Goal: Task Accomplishment & Management: Use online tool/utility

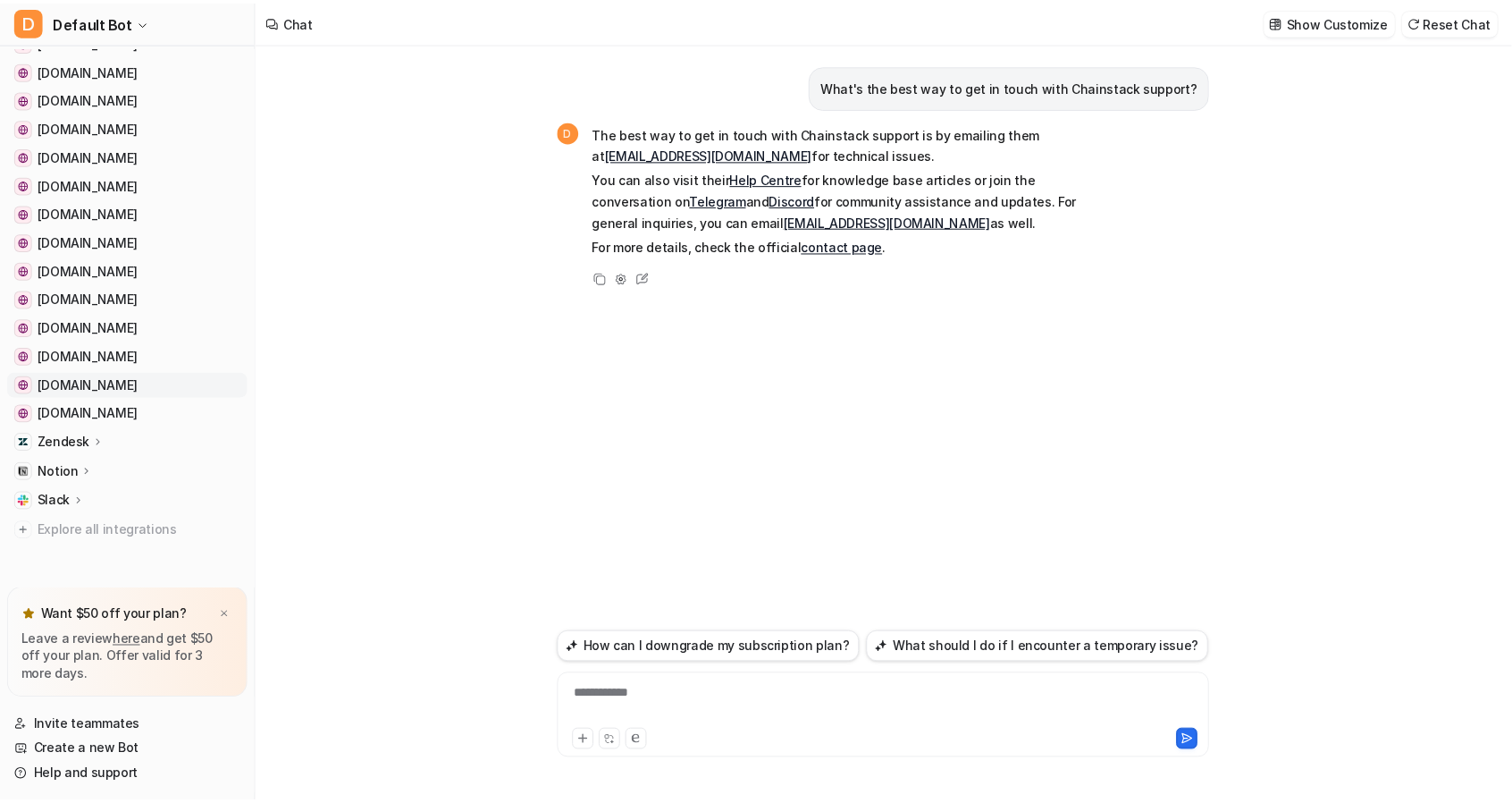
scroll to position [401, 0]
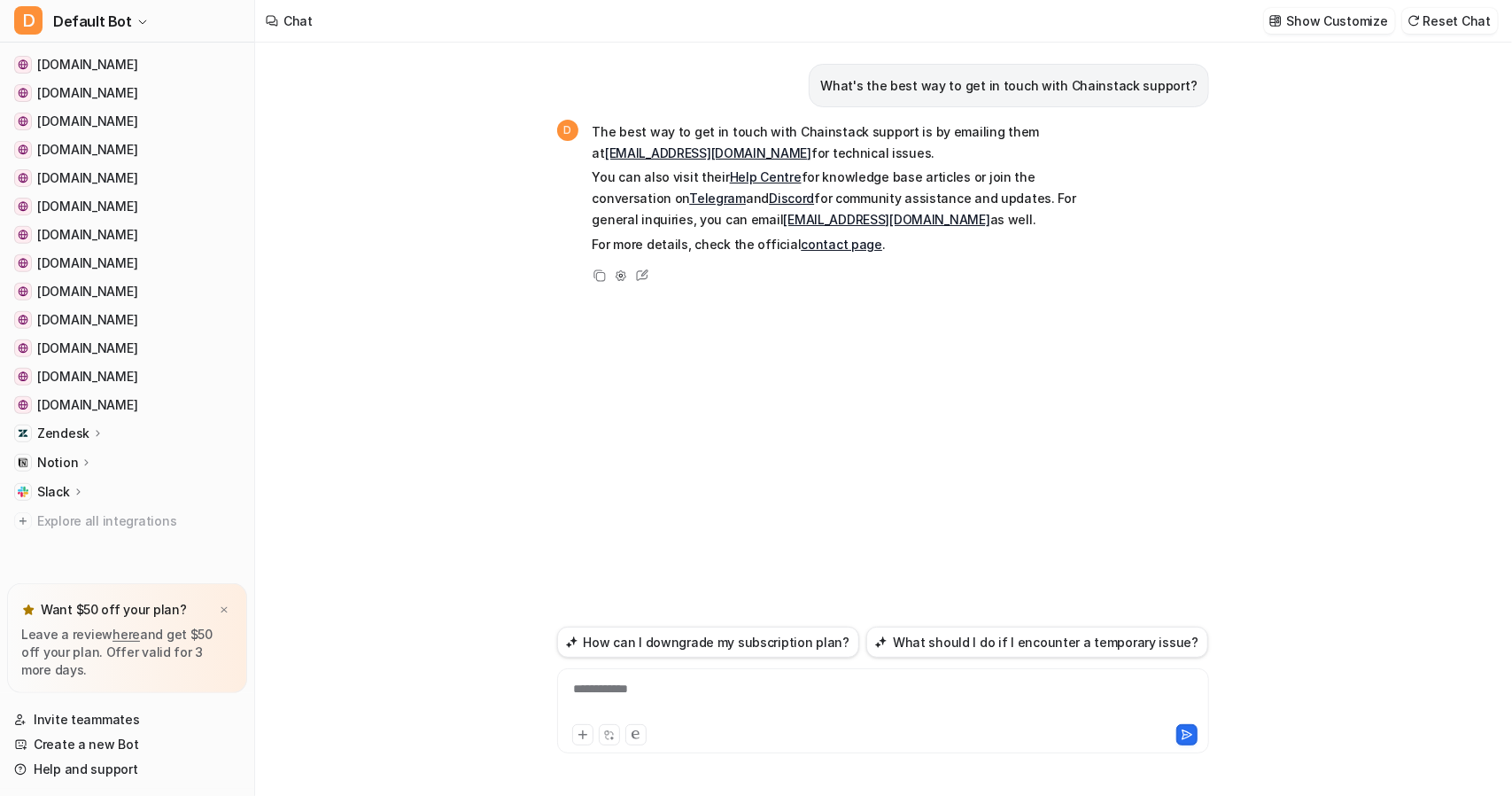
click at [95, 432] on icon at bounding box center [98, 432] width 12 height 13
click at [49, 510] on link "AI Agent" at bounding box center [136, 510] width 222 height 25
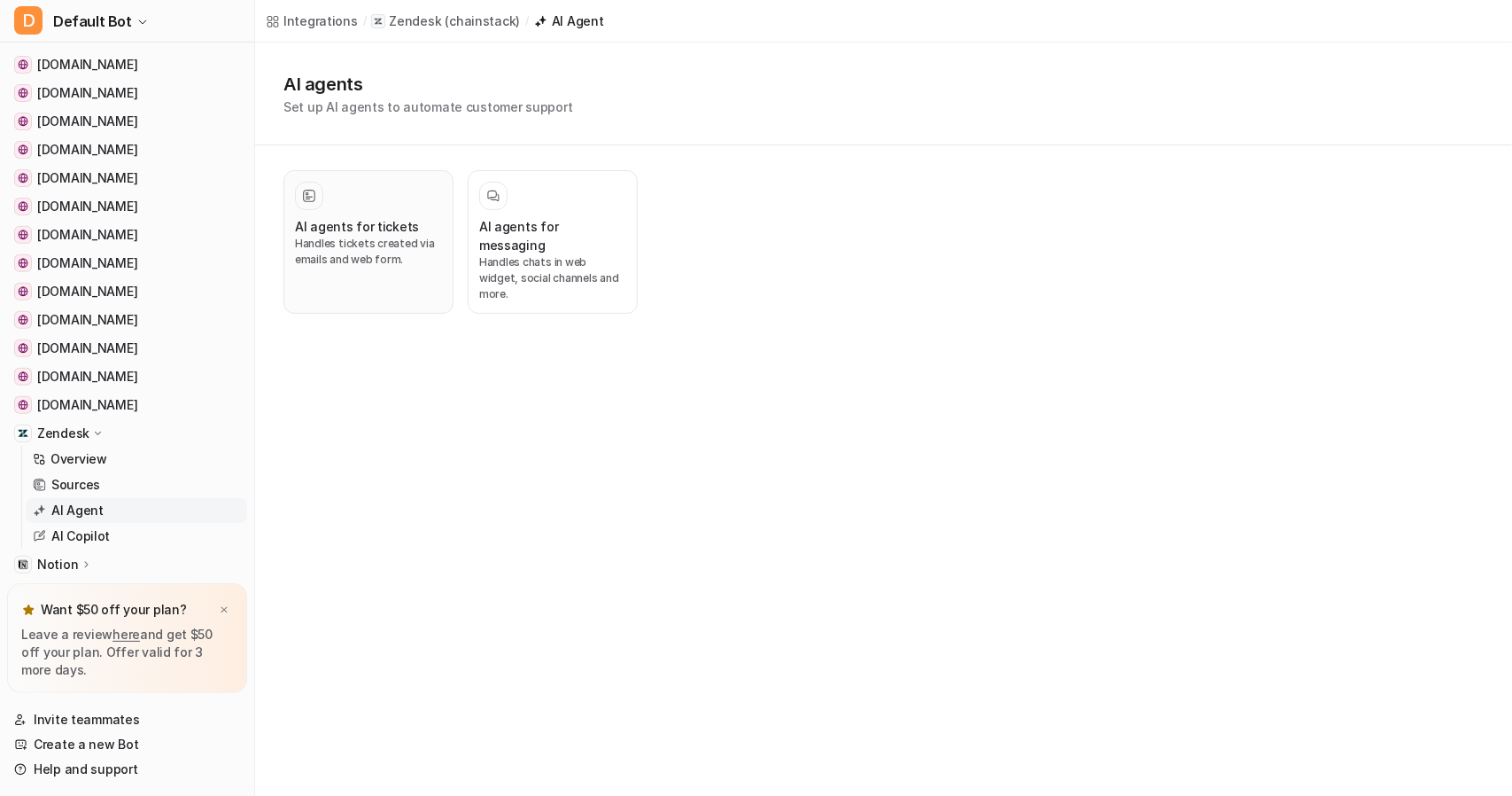
click at [374, 223] on h3 "AI agents for tickets" at bounding box center [356, 227] width 124 height 19
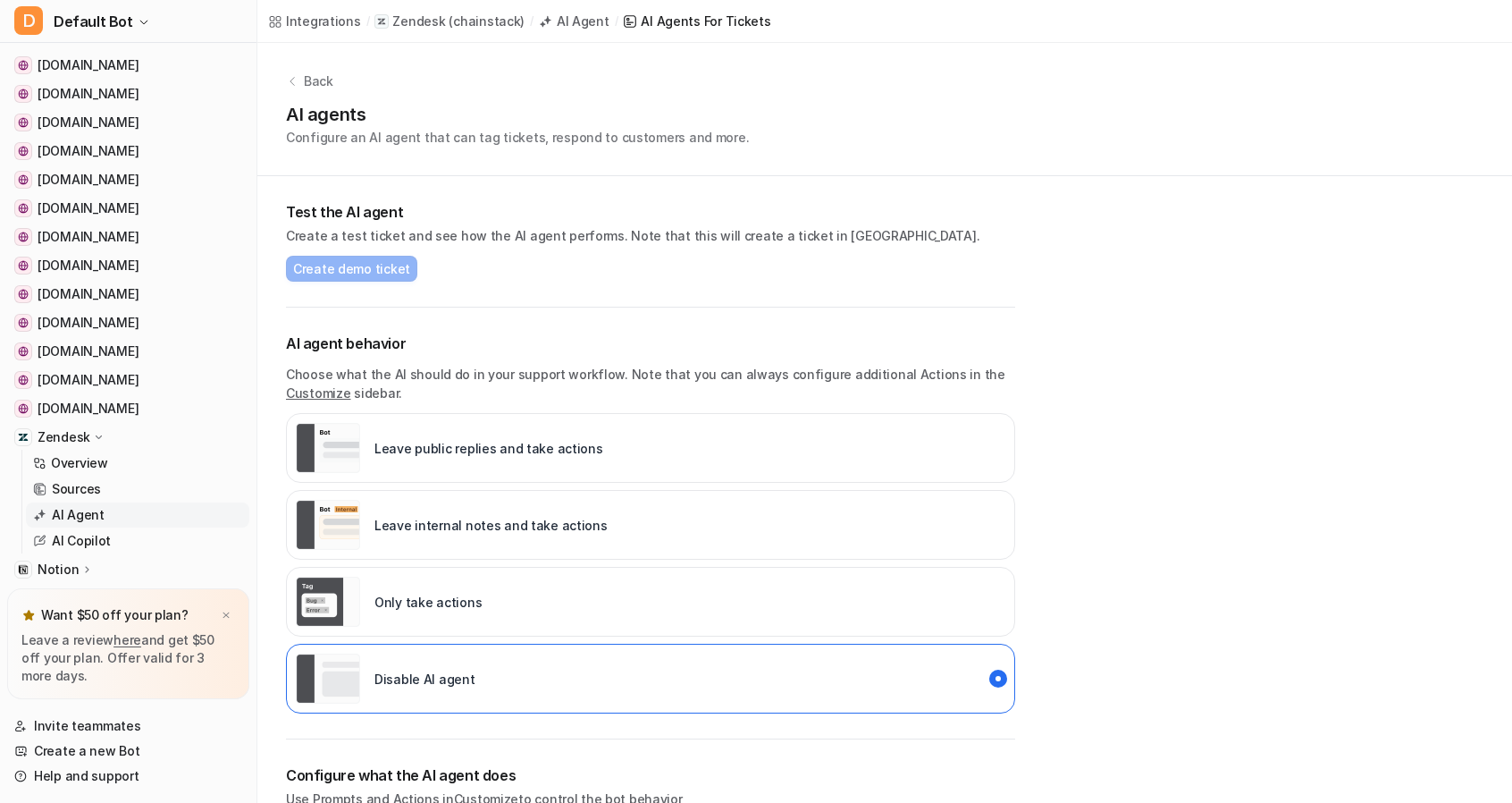
scroll to position [238, 0]
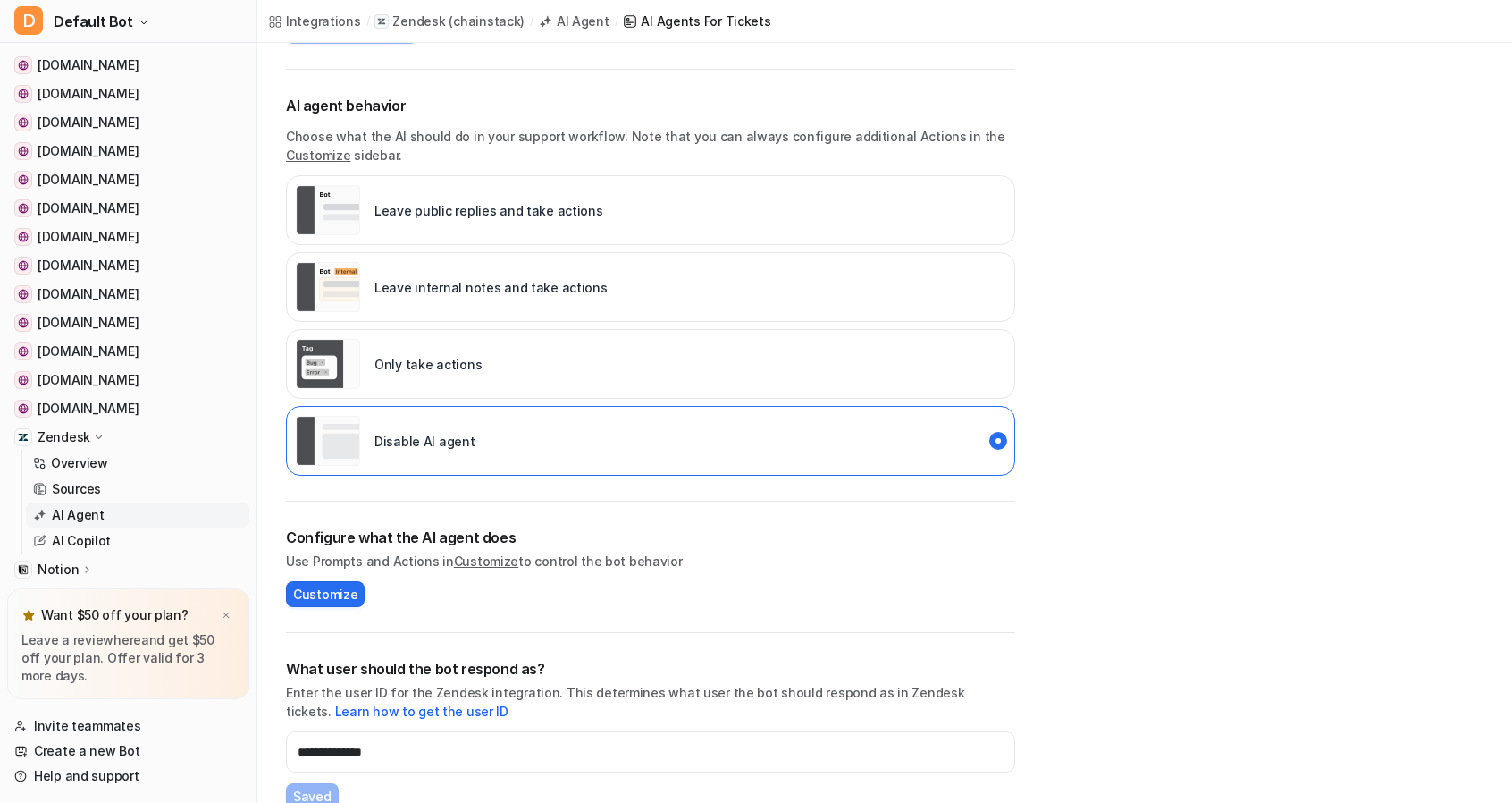
click at [610, 292] on div "Leave internal notes and take actions" at bounding box center [650, 287] width 729 height 70
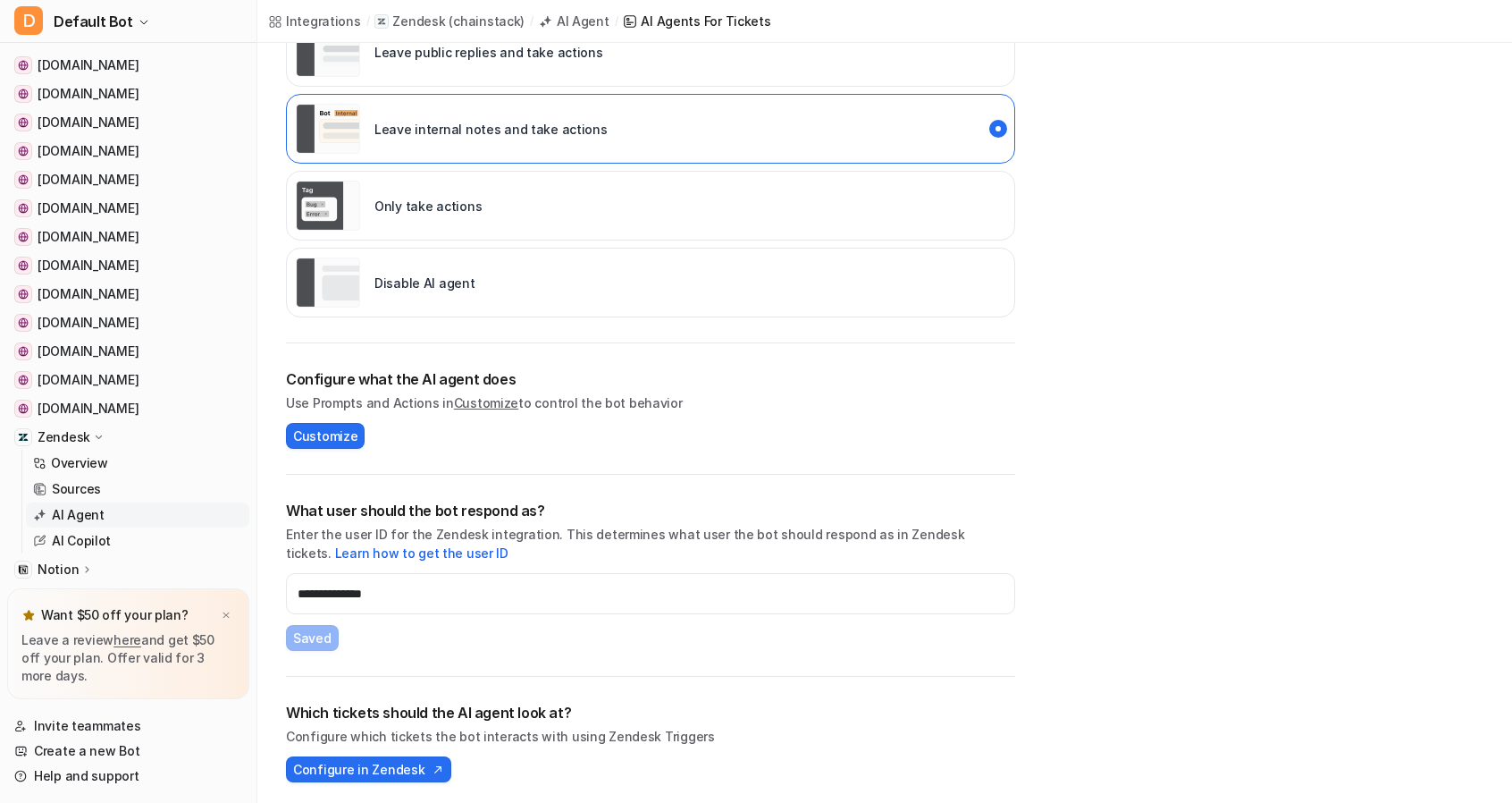
scroll to position [0, 0]
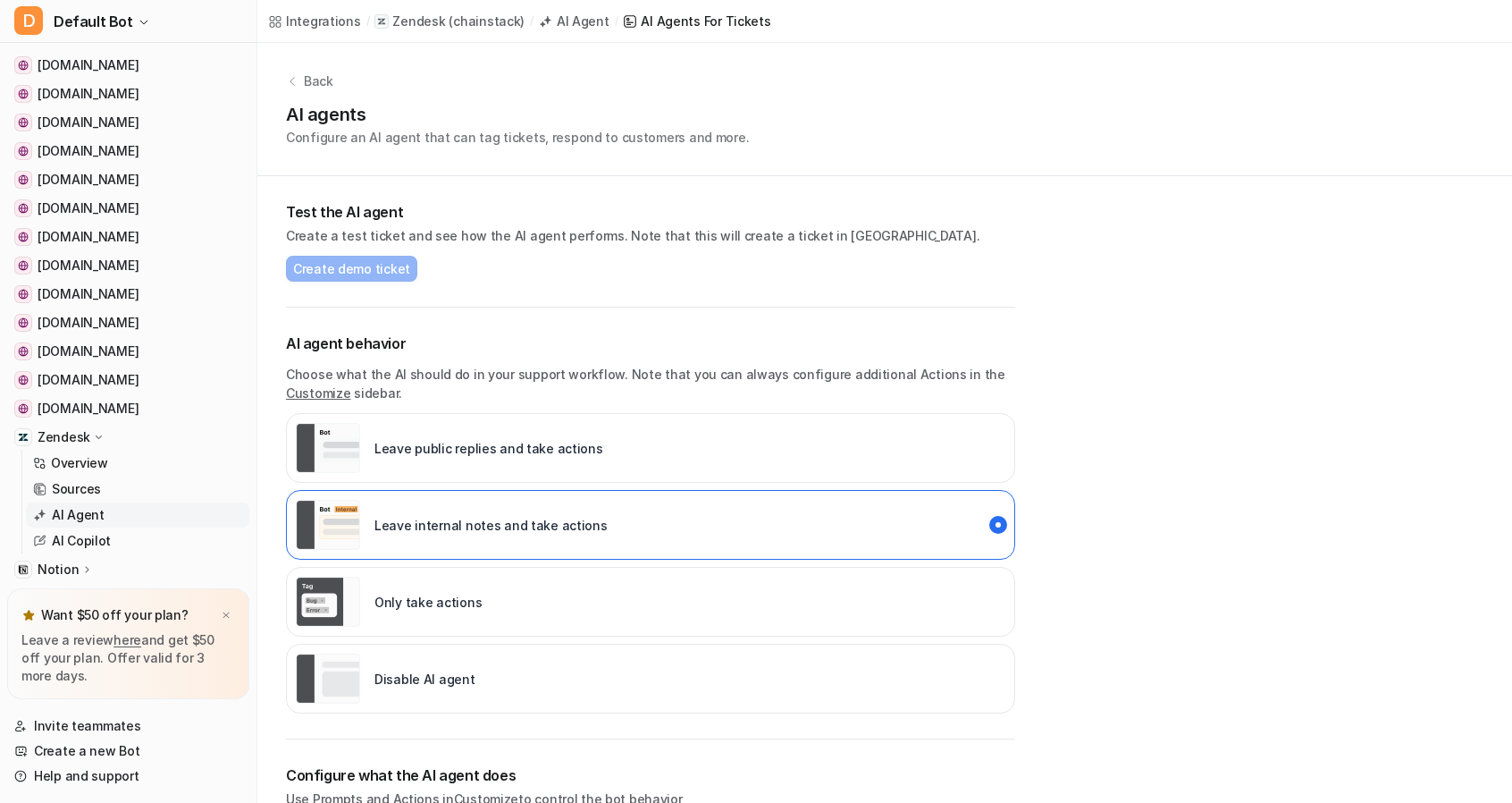
click at [686, 17] on div "AI Agents for tickets" at bounding box center [706, 21] width 129 height 19
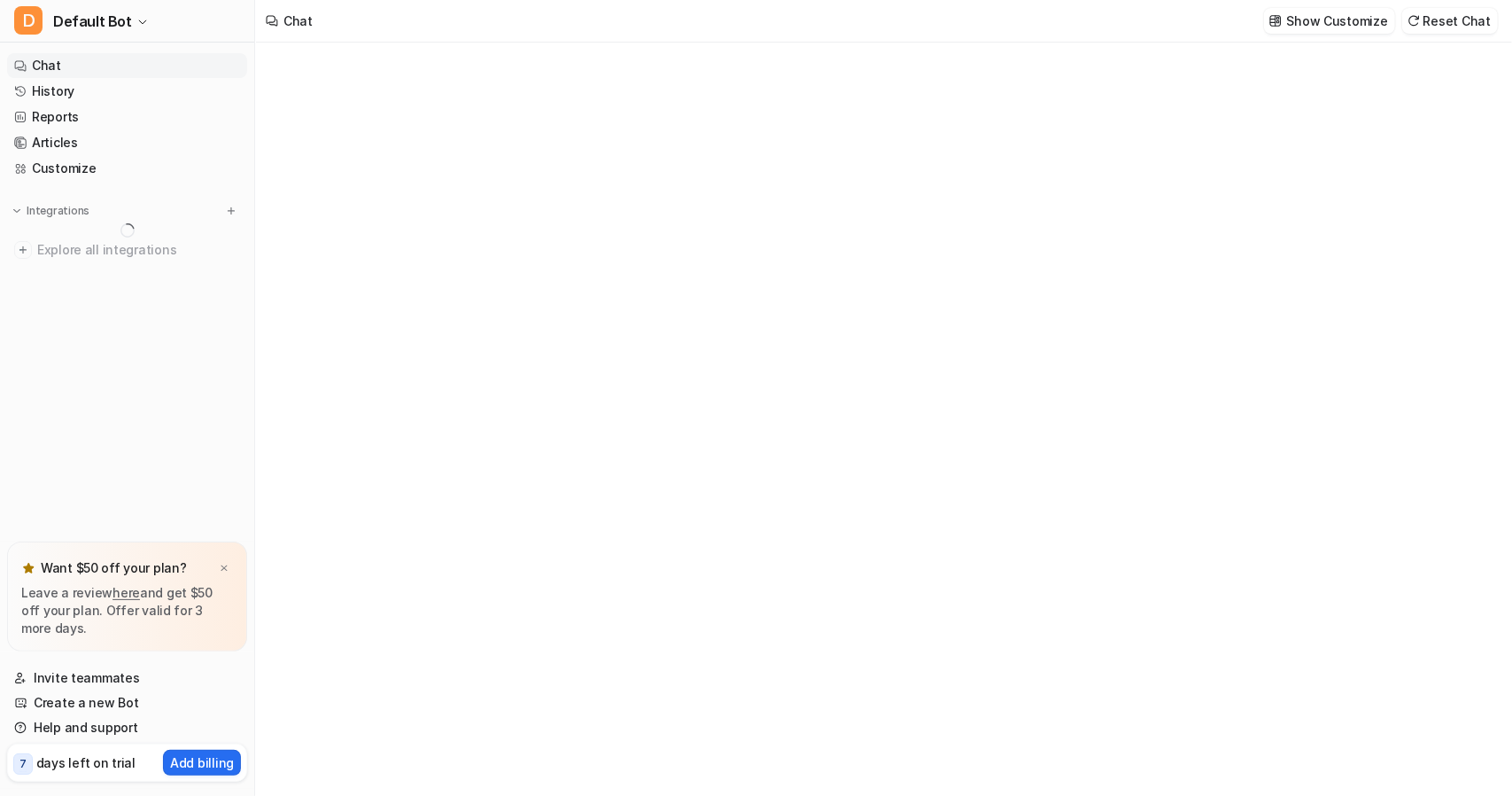
type textarea "**********"
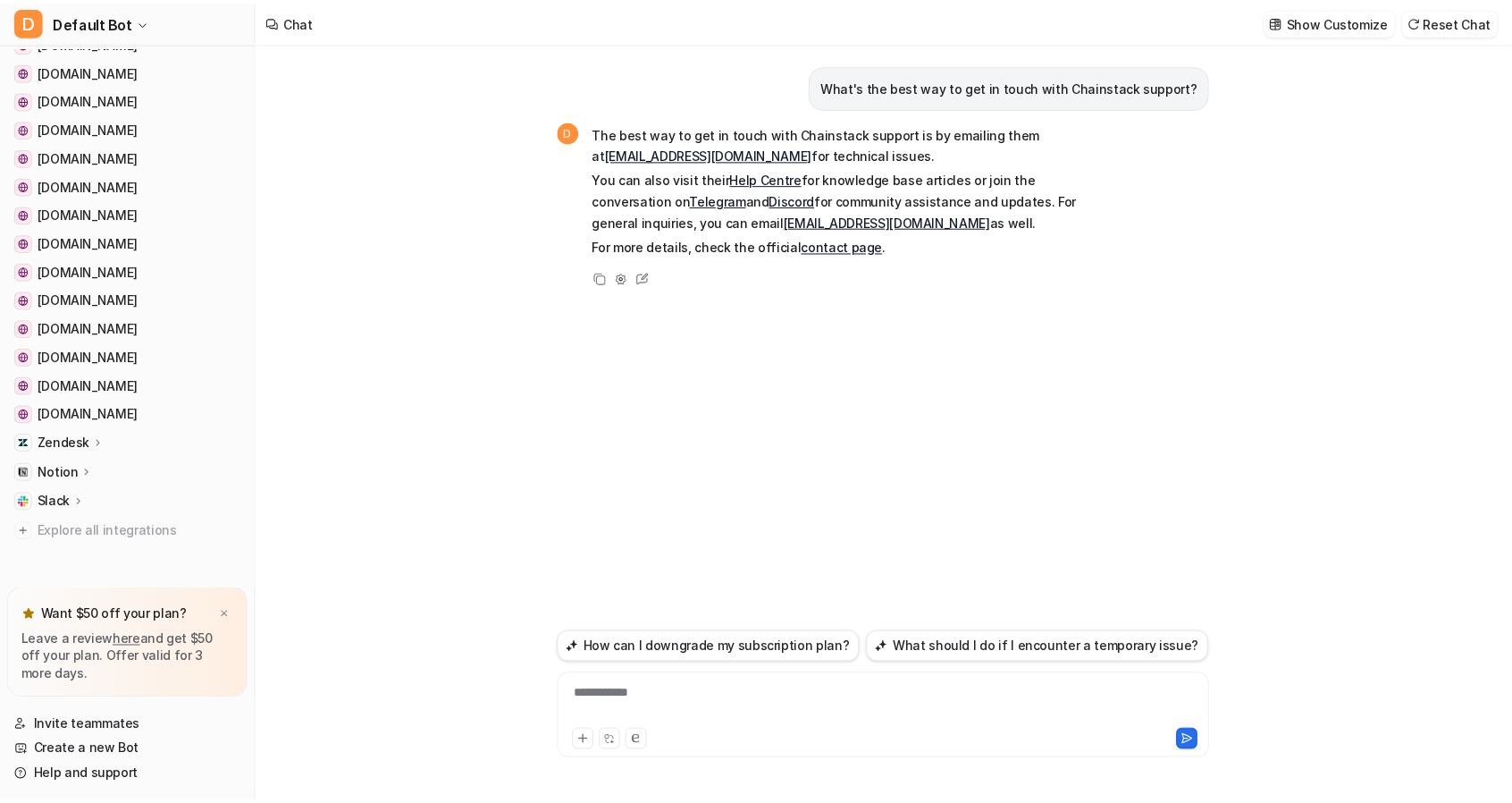
scroll to position [401, 0]
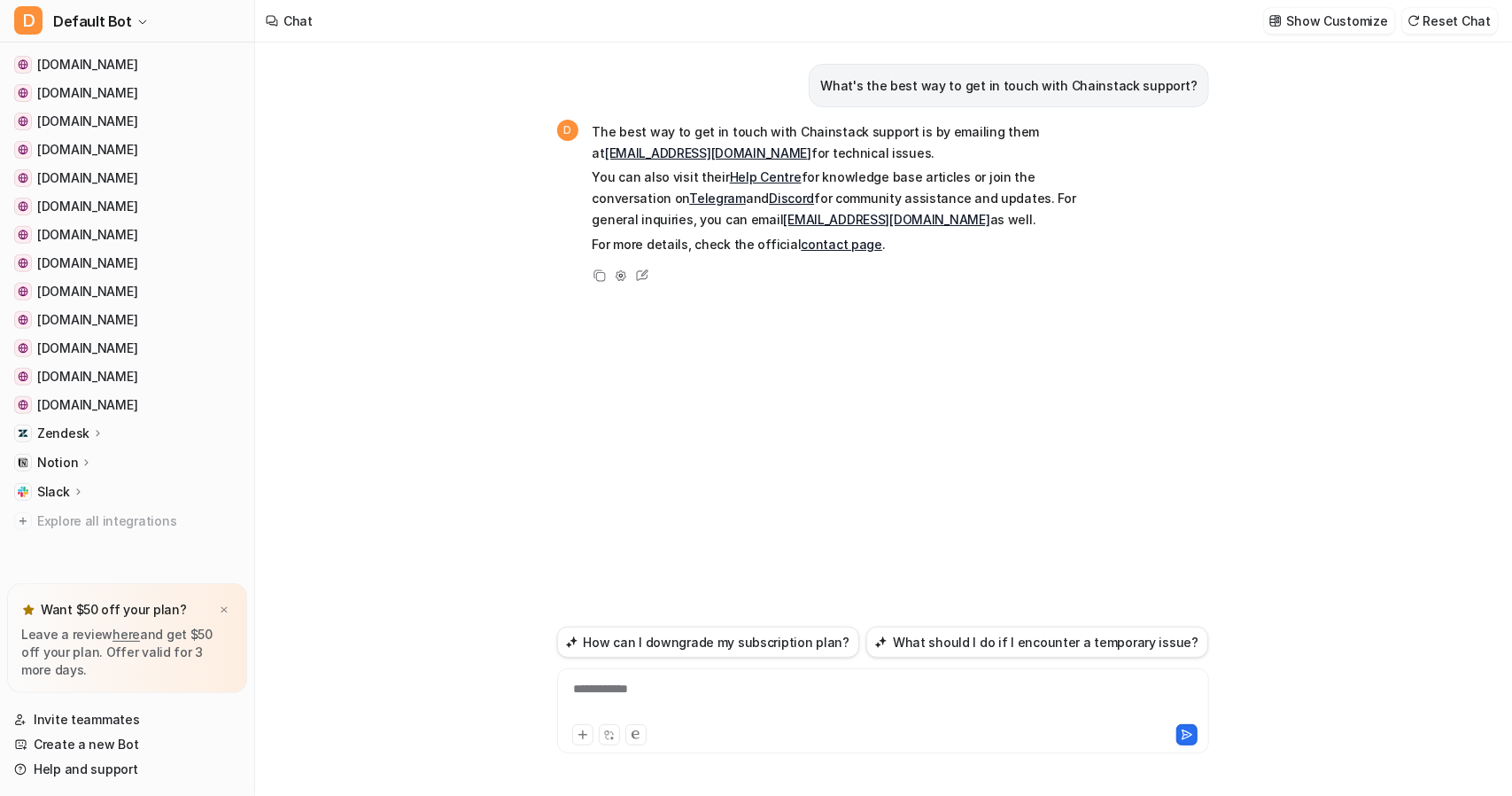
click at [92, 434] on icon at bounding box center [98, 432] width 12 height 13
click at [69, 510] on p "AI Agent" at bounding box center [76, 510] width 52 height 18
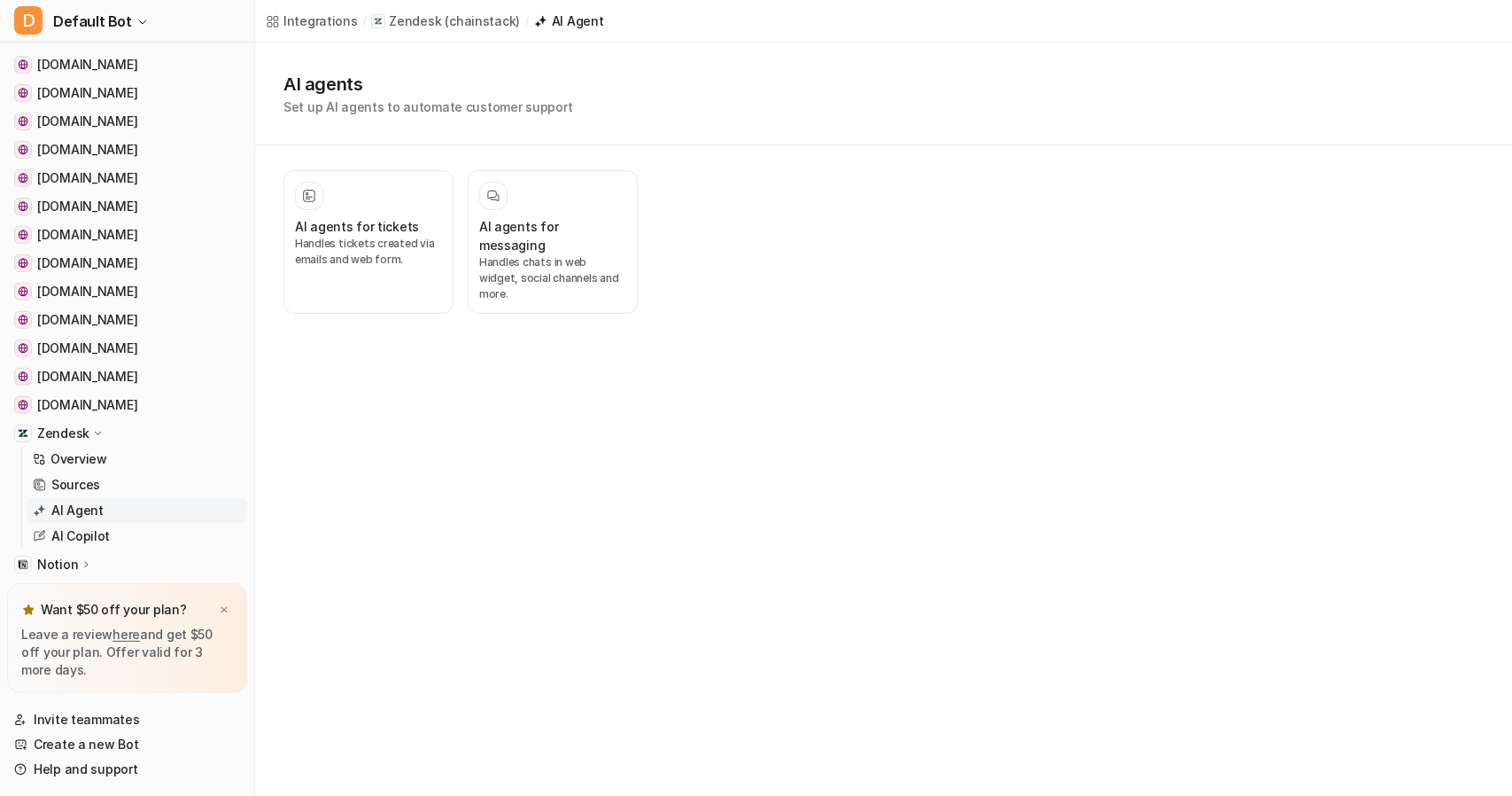
click at [332, 207] on div at bounding box center [368, 195] width 147 height 28
click at [331, 200] on div at bounding box center [368, 195] width 147 height 28
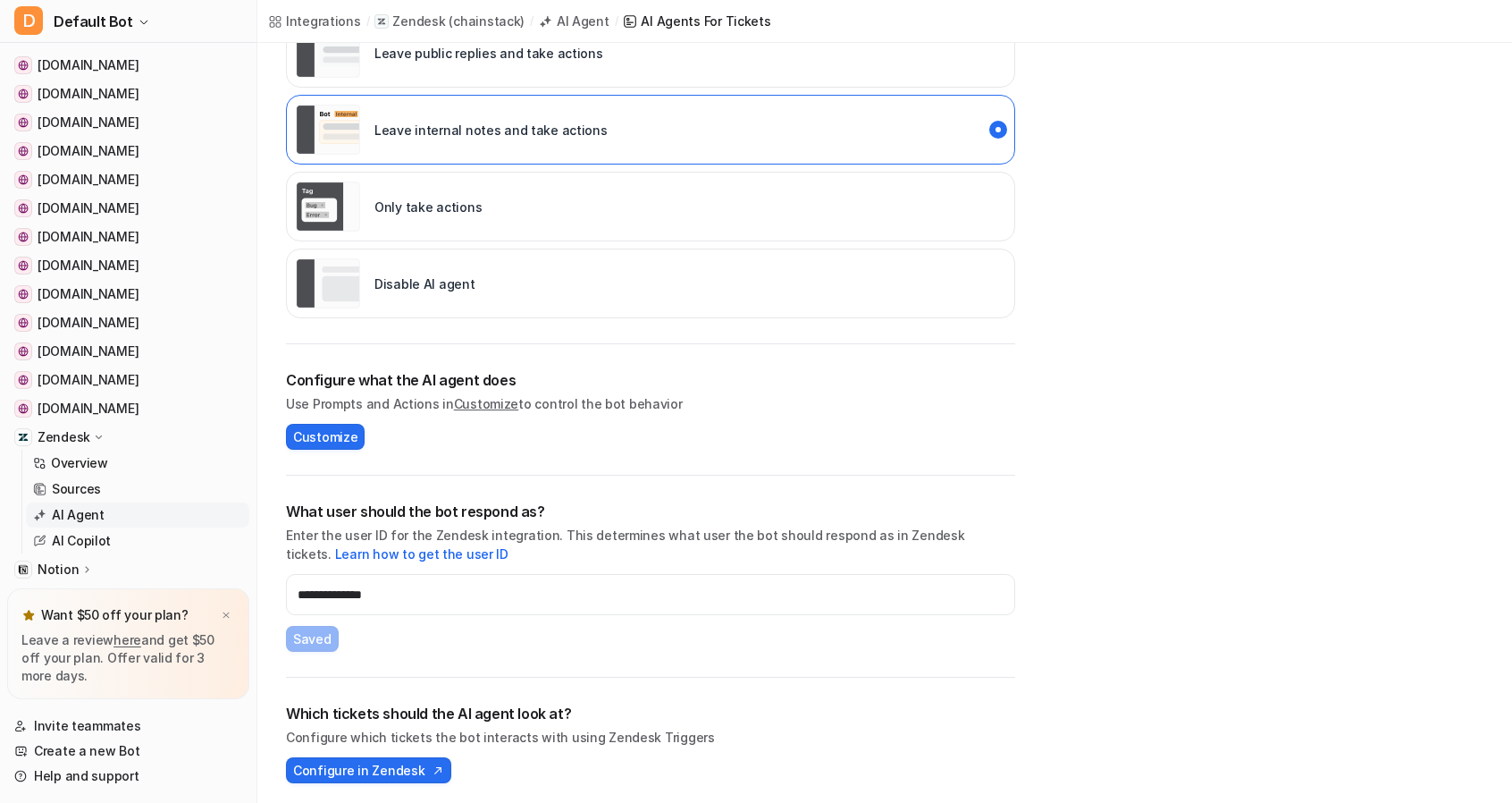
scroll to position [396, 0]
click at [387, 764] on span "Configure in Zendesk" at bounding box center [359, 770] width 131 height 19
click at [360, 760] on span "Configure in Zendesk" at bounding box center [359, 770] width 131 height 19
click at [320, 760] on span "Configure in Zendesk" at bounding box center [359, 770] width 131 height 19
click at [309, 439] on span "Customize" at bounding box center [326, 436] width 65 height 19
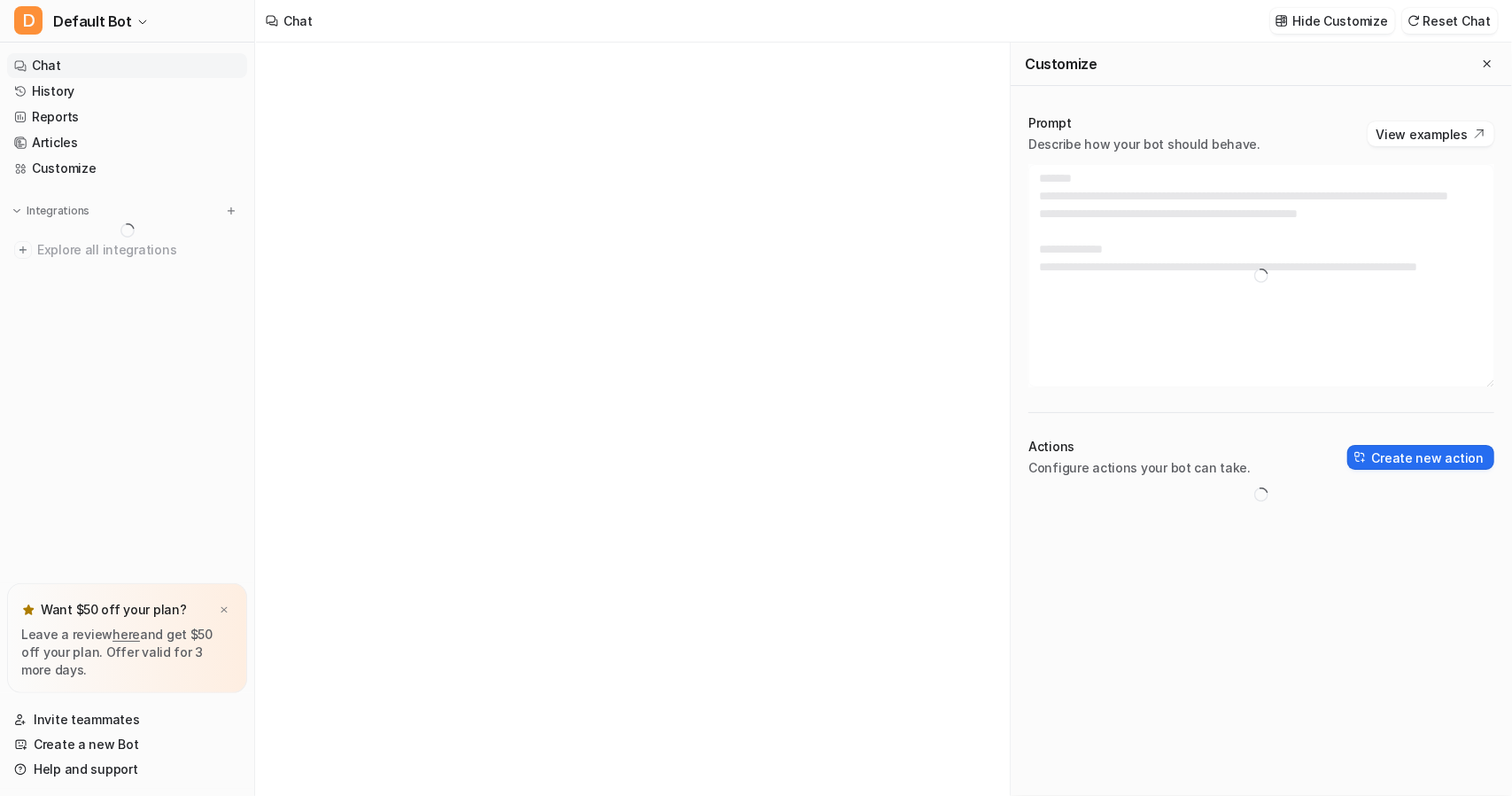
type textarea "**********"
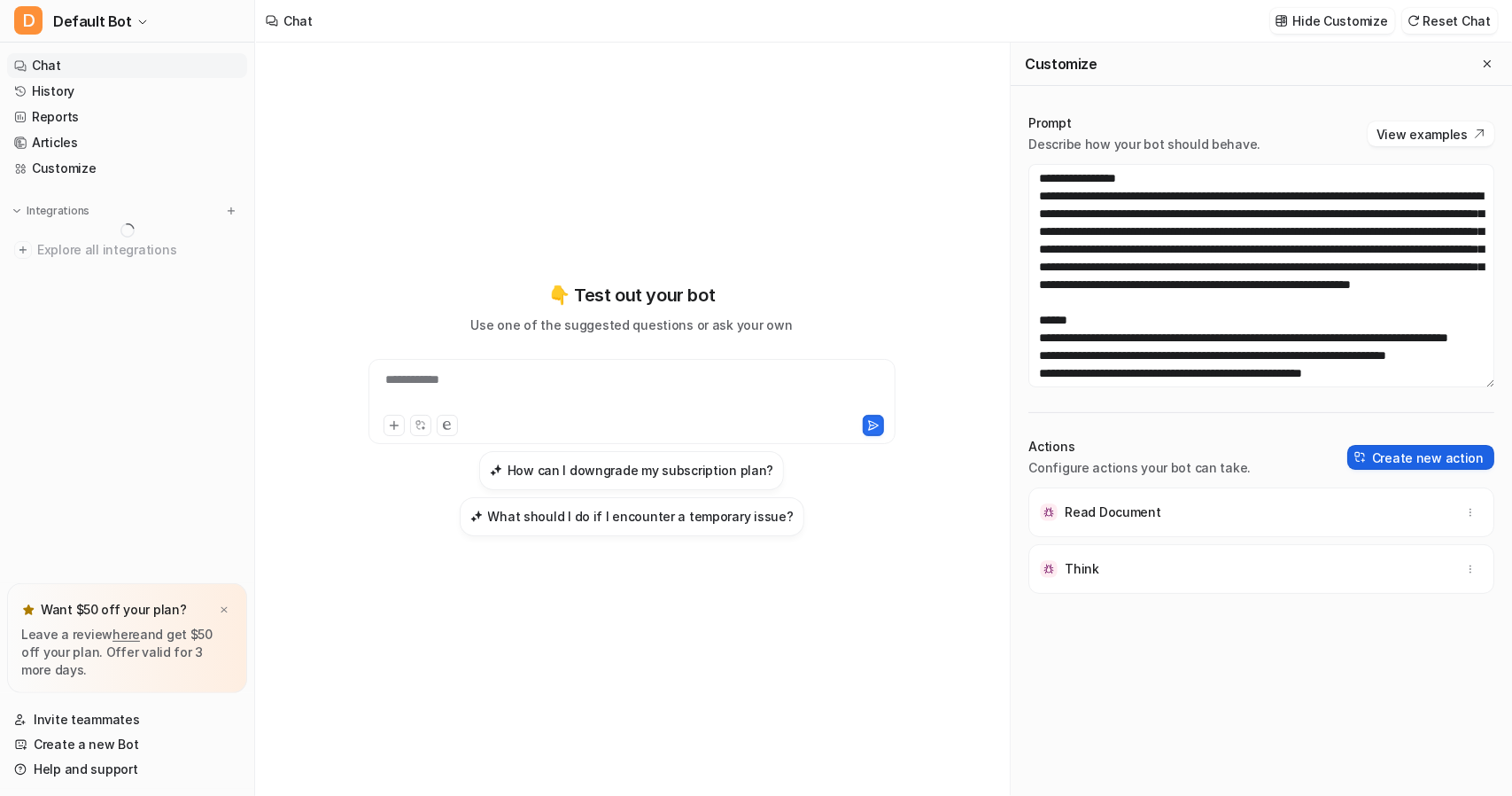
click at [1386, 455] on button "Create new action" at bounding box center [1420, 457] width 147 height 25
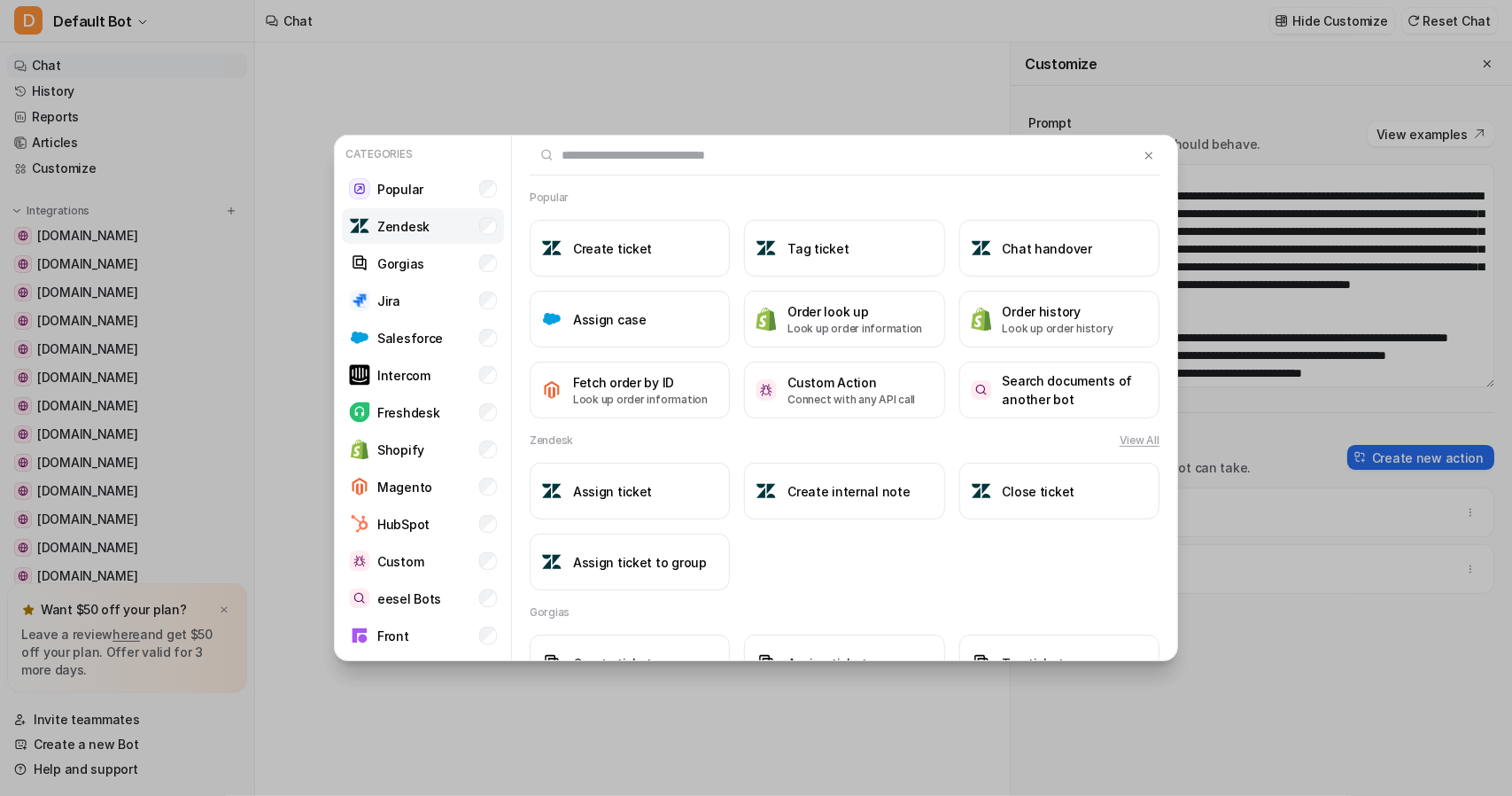
click at [406, 226] on p "Zendesk" at bounding box center [403, 227] width 52 height 19
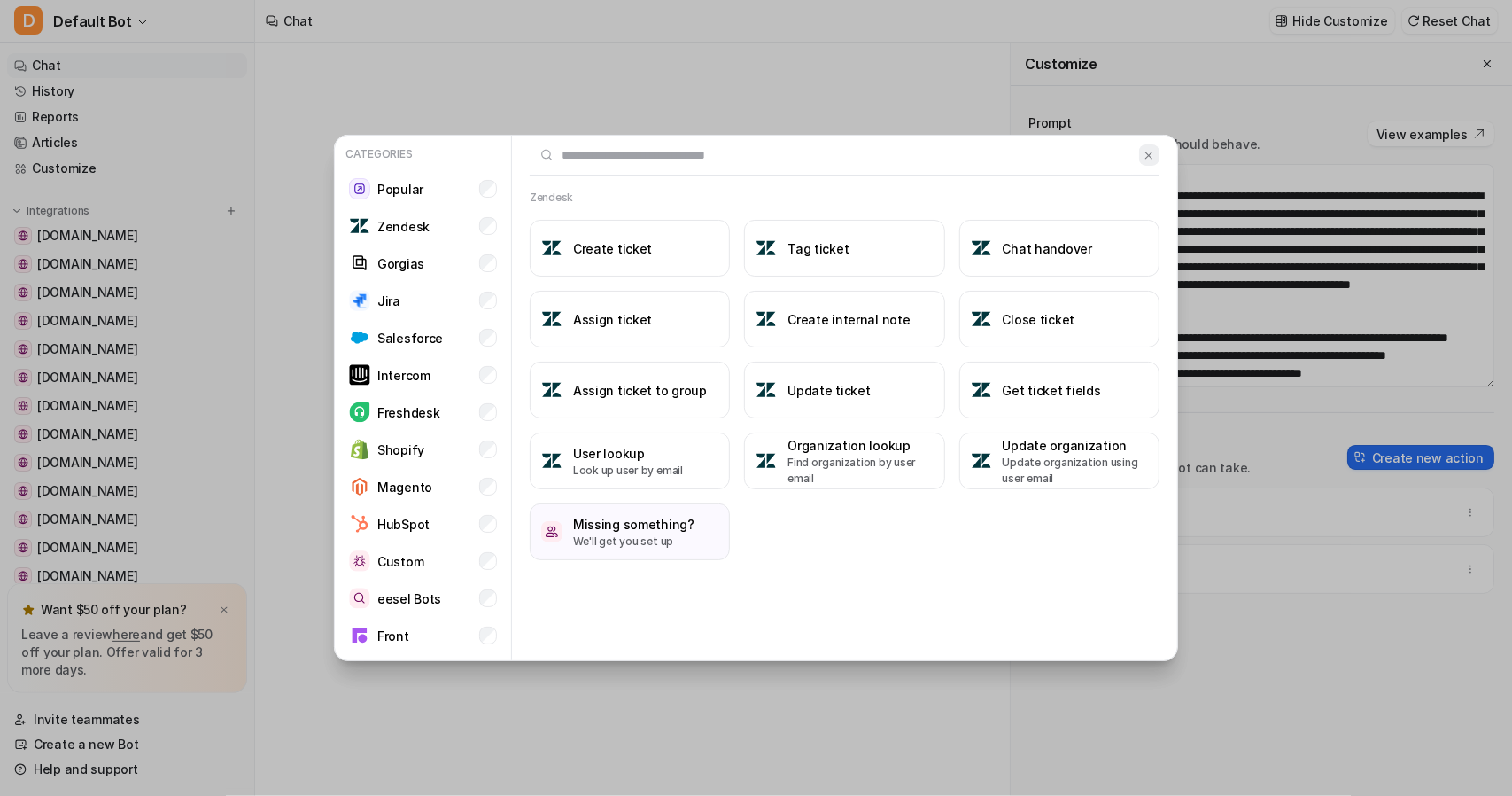
click at [1153, 152] on img at bounding box center [1148, 156] width 12 height 13
